Goal: Download file/media

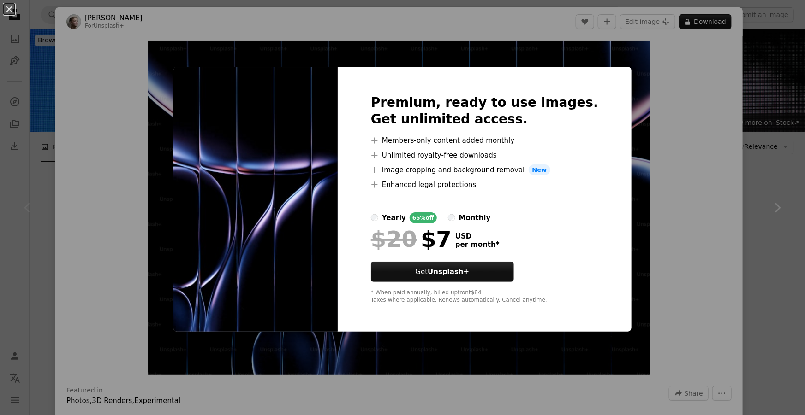
click at [716, 78] on div "An X shape Premium, ready to use images. Get unlimited access. A plus sign Memb…" at bounding box center [402, 207] width 805 height 415
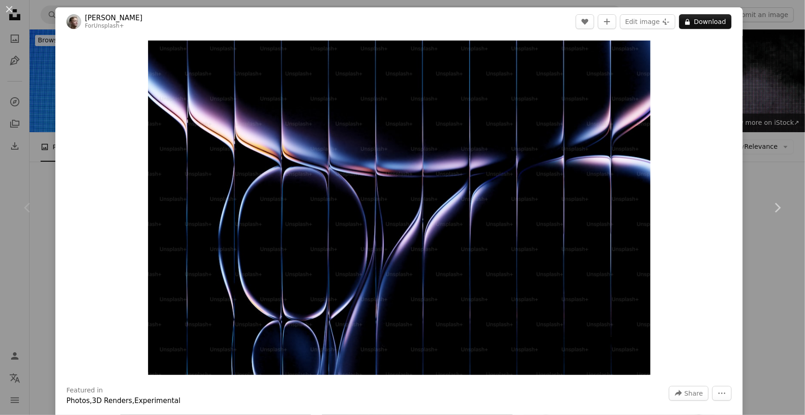
click at [747, 90] on div "An X shape Chevron left Chevron right [PERSON_NAME] For Unsplash+ A heart A plu…" at bounding box center [402, 207] width 805 height 415
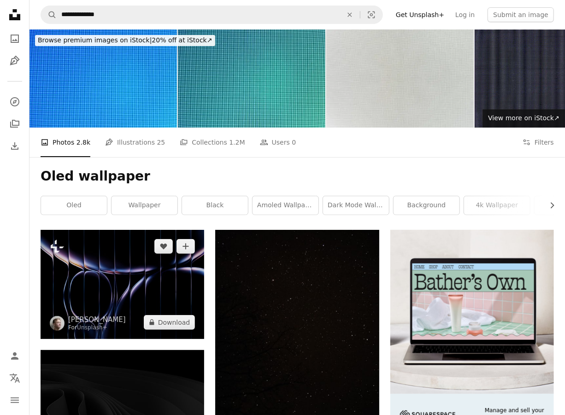
click at [185, 230] on img at bounding box center [123, 284] width 164 height 109
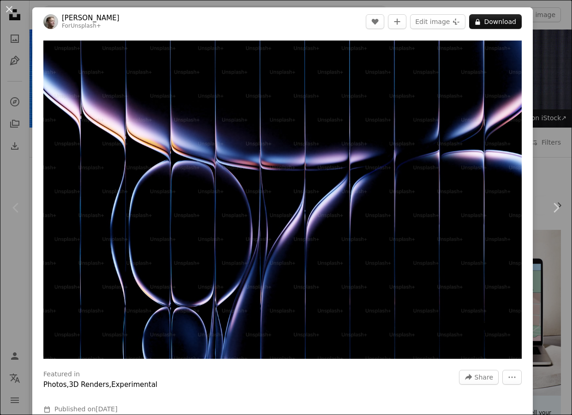
click at [22, 11] on div "An X shape Chevron left Chevron right [PERSON_NAME] For Unsplash+ A heart A plu…" at bounding box center [286, 207] width 572 height 415
